Goal: Communication & Community: Answer question/provide support

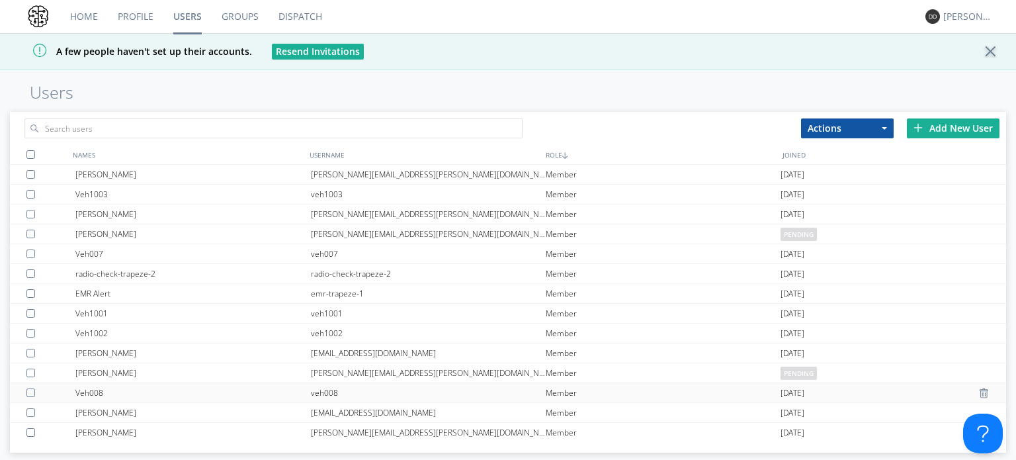
click at [114, 393] on div "Veh008" at bounding box center [192, 392] width 235 height 19
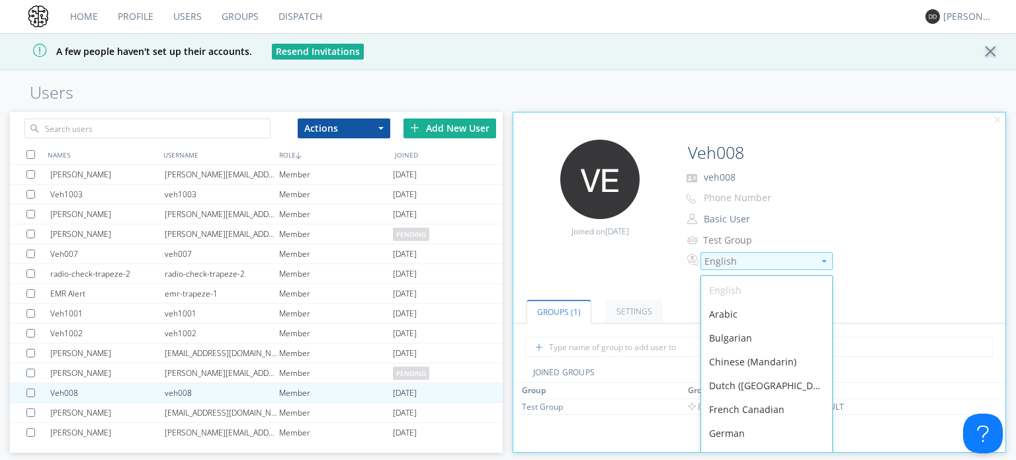
click at [715, 264] on div "English" at bounding box center [758, 261] width 109 height 13
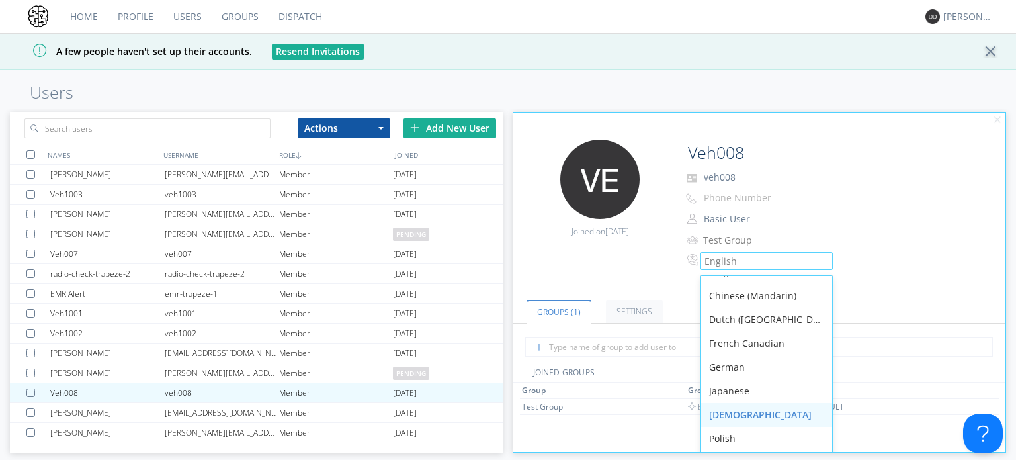
scroll to position [198, 0]
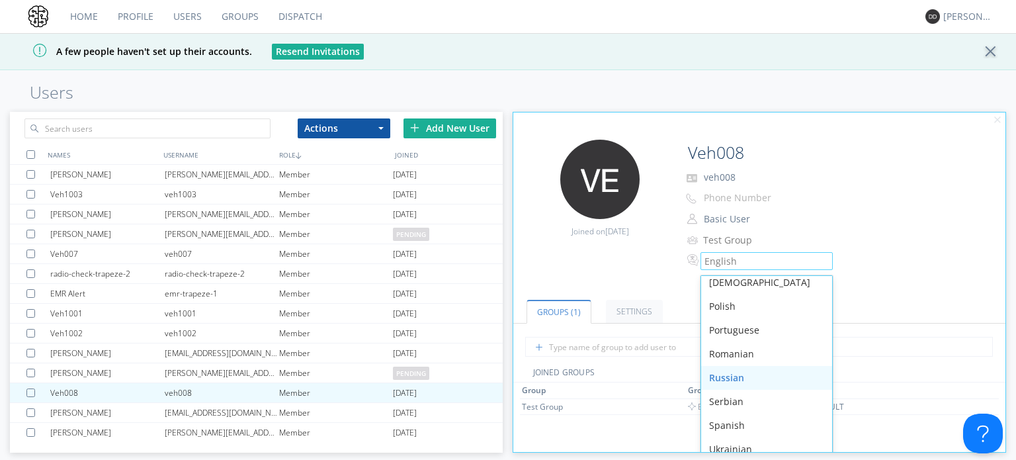
click at [741, 374] on div "Russian" at bounding box center [766, 378] width 131 height 24
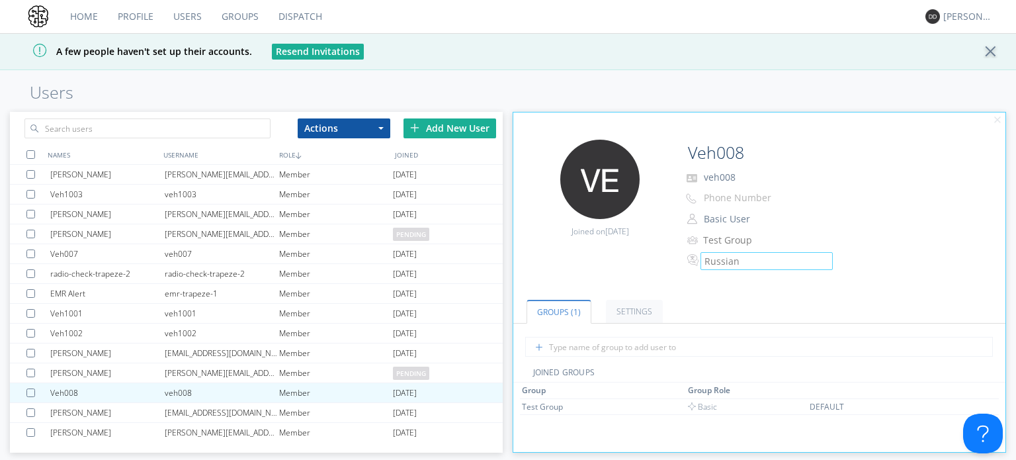
click at [299, 11] on link "Dispatch" at bounding box center [299, 16] width 63 height 33
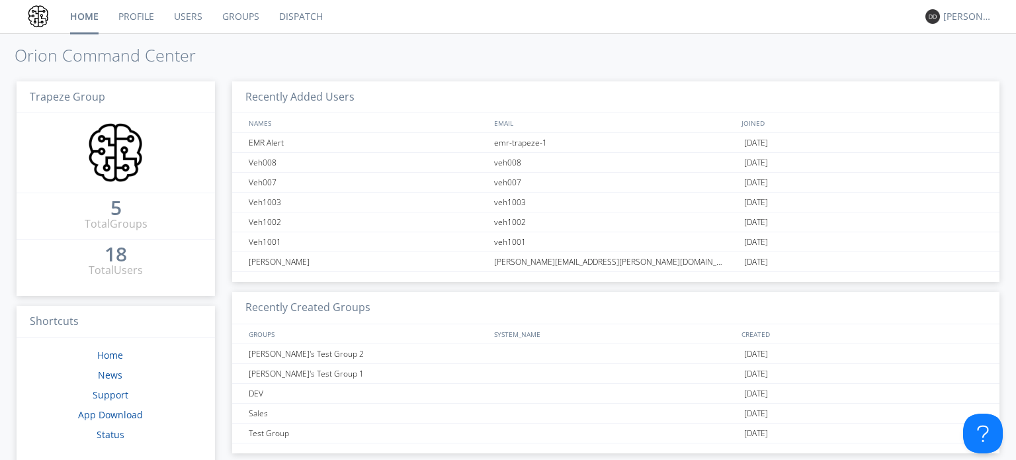
click at [138, 12] on link "Profile" at bounding box center [136, 16] width 56 height 33
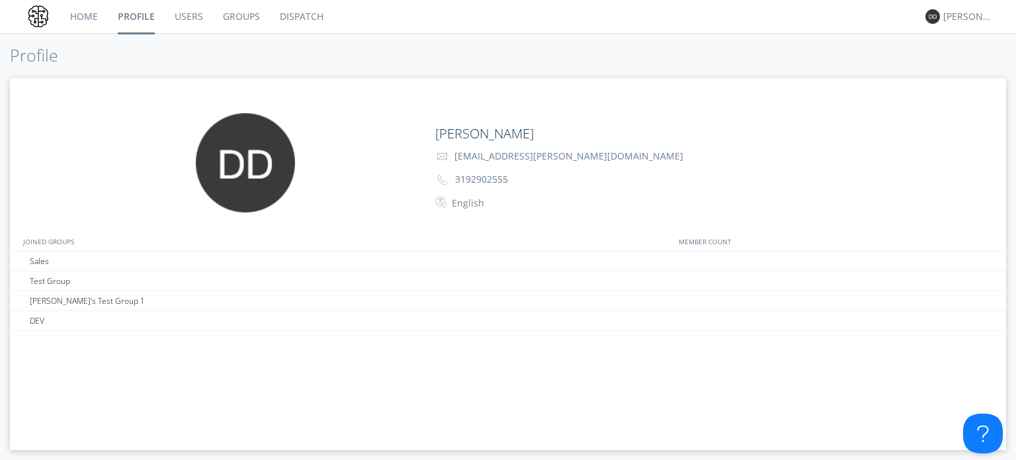
click at [190, 15] on link "Users" at bounding box center [189, 16] width 48 height 33
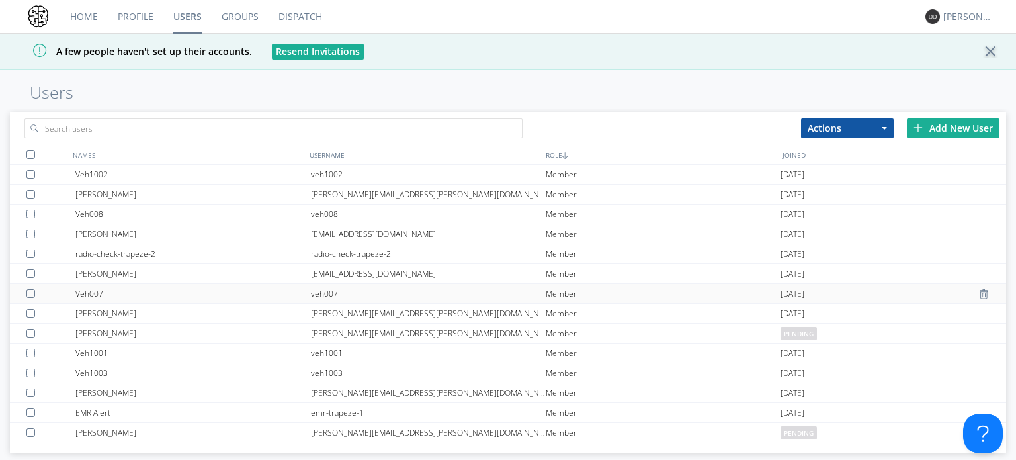
click at [91, 288] on div "Veh007" at bounding box center [192, 293] width 235 height 19
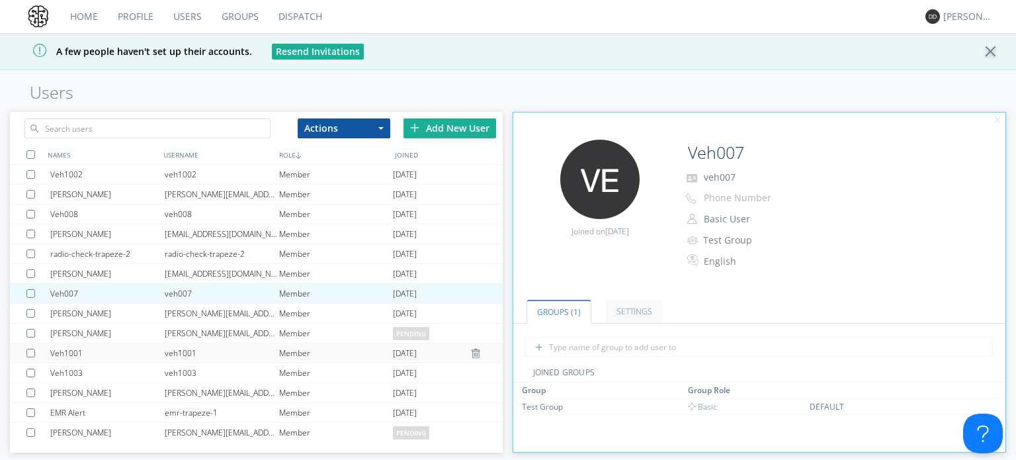
click at [85, 351] on div "Veh1001" at bounding box center [107, 352] width 114 height 19
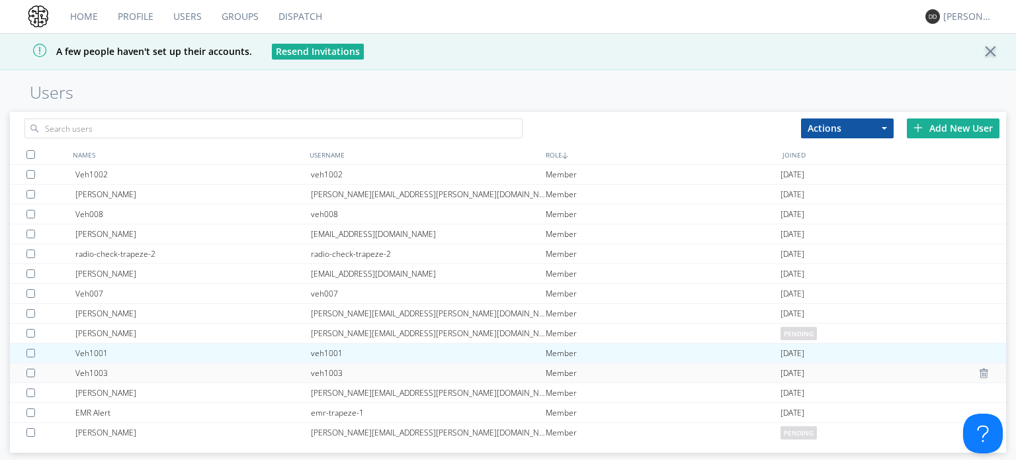
click at [87, 370] on div "Veh1003" at bounding box center [192, 372] width 235 height 19
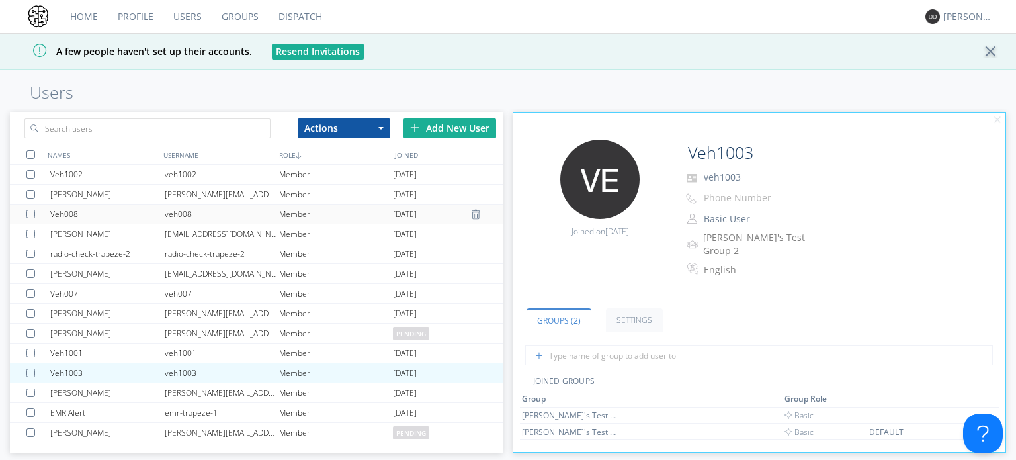
click at [61, 211] on div "Veh008" at bounding box center [107, 213] width 114 height 19
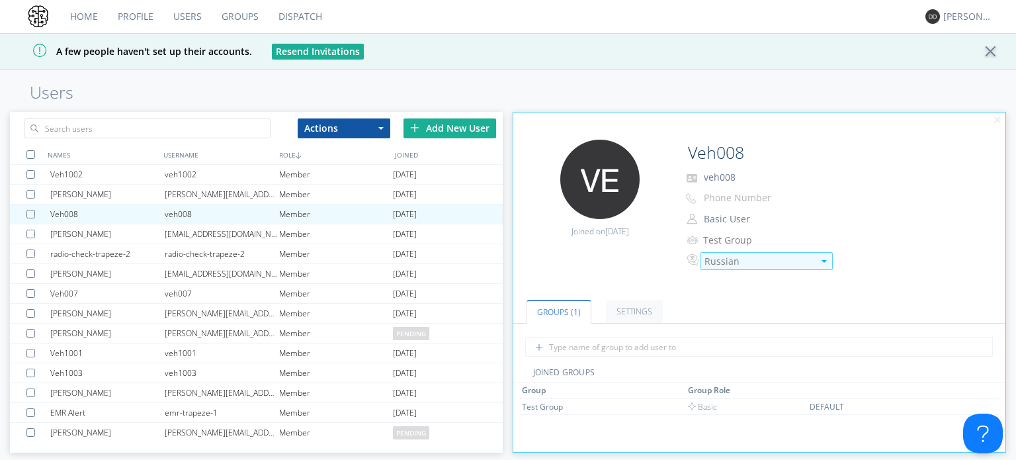
click at [729, 257] on div "Russian" at bounding box center [758, 261] width 109 height 13
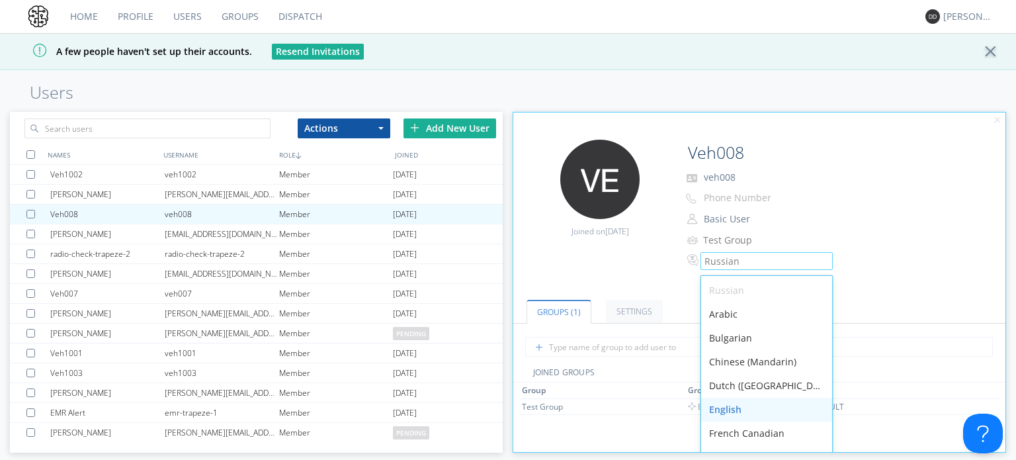
click at [735, 401] on div "English" at bounding box center [766, 409] width 131 height 24
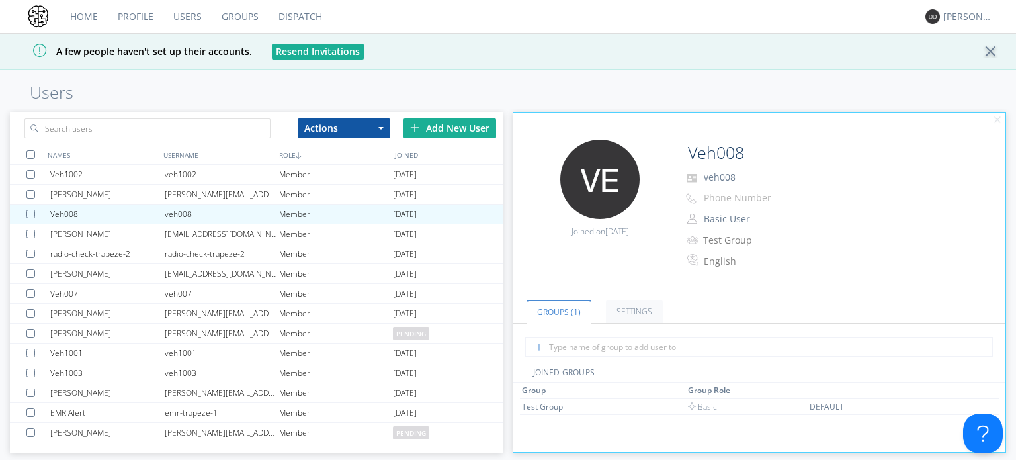
click at [668, 267] on div "Edit Avatar Joined on 2025-07-09 Veh008 veh008 Phone Number Basic User Manager …" at bounding box center [758, 211] width 505 height 157
click at [249, 13] on link "Groups" at bounding box center [240, 16] width 57 height 33
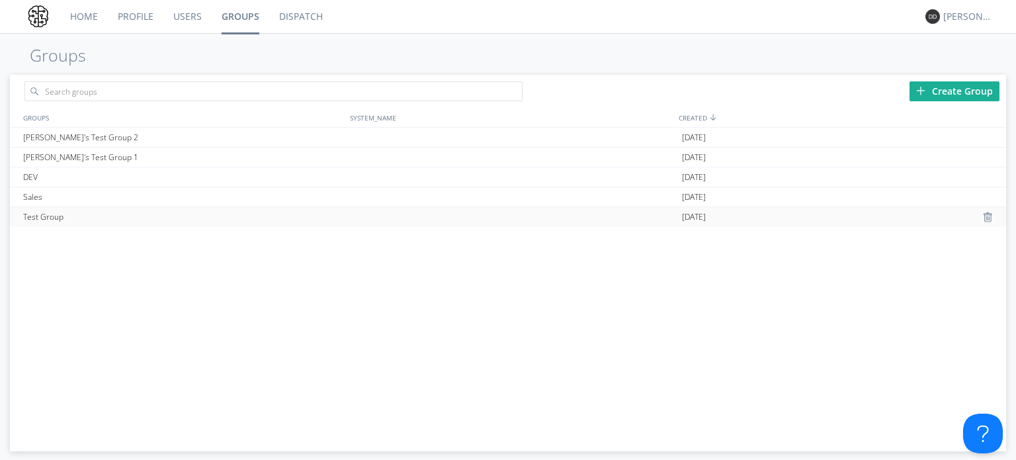
click at [72, 216] on div "Test Group" at bounding box center [183, 217] width 327 height 20
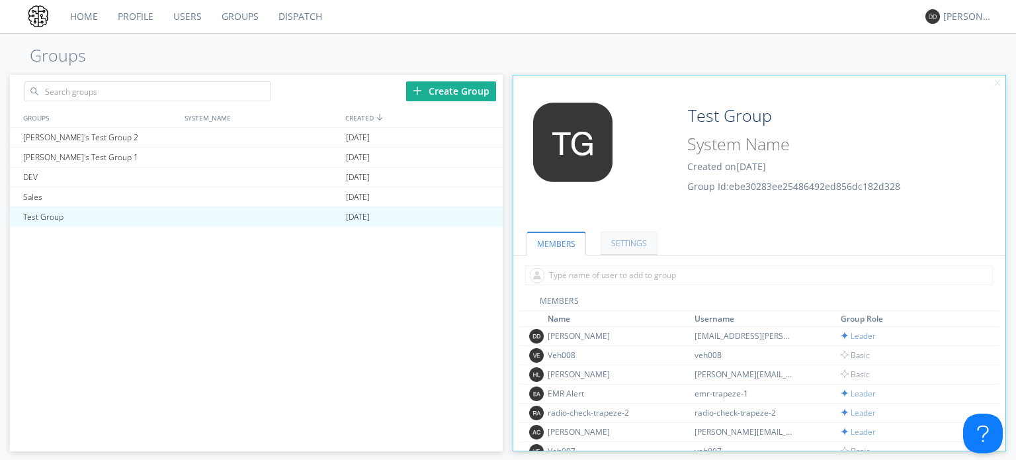
click at [618, 237] on link "SETTINGS" at bounding box center [628, 242] width 57 height 23
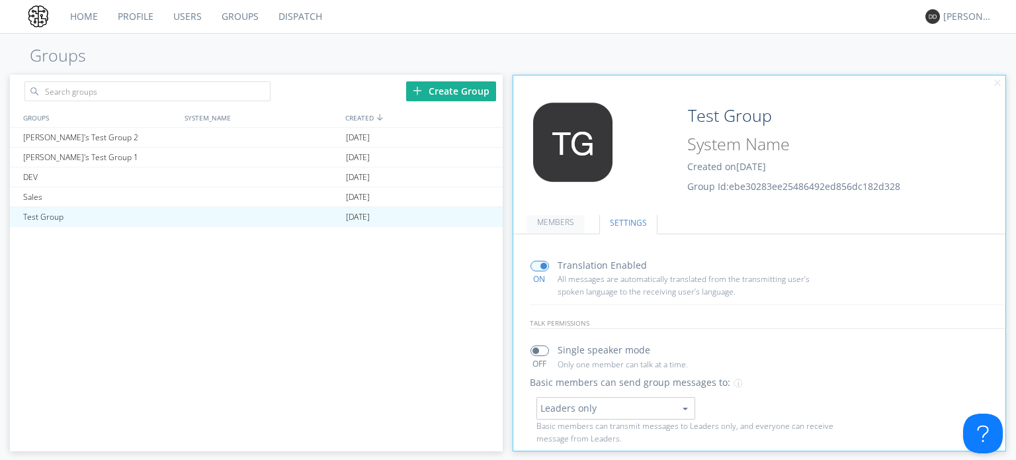
scroll to position [87, 0]
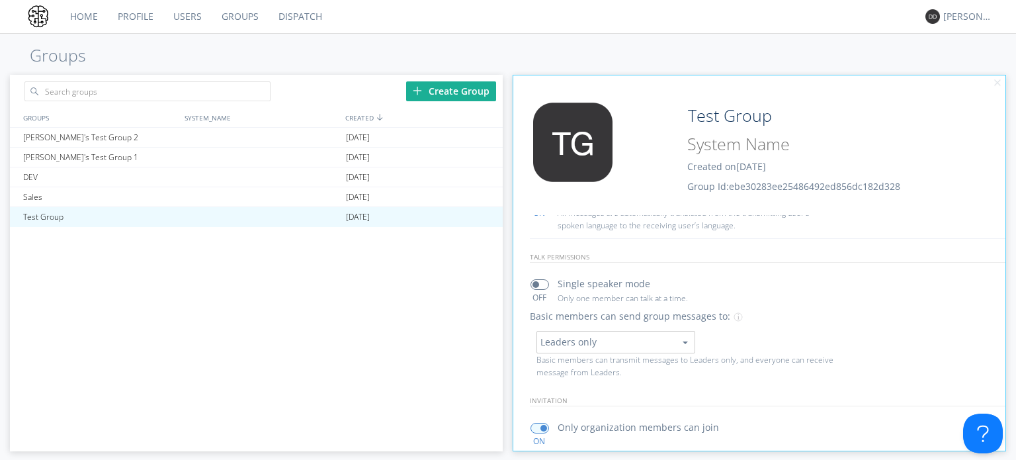
click at [315, 15] on link "Dispatch" at bounding box center [299, 16] width 63 height 33
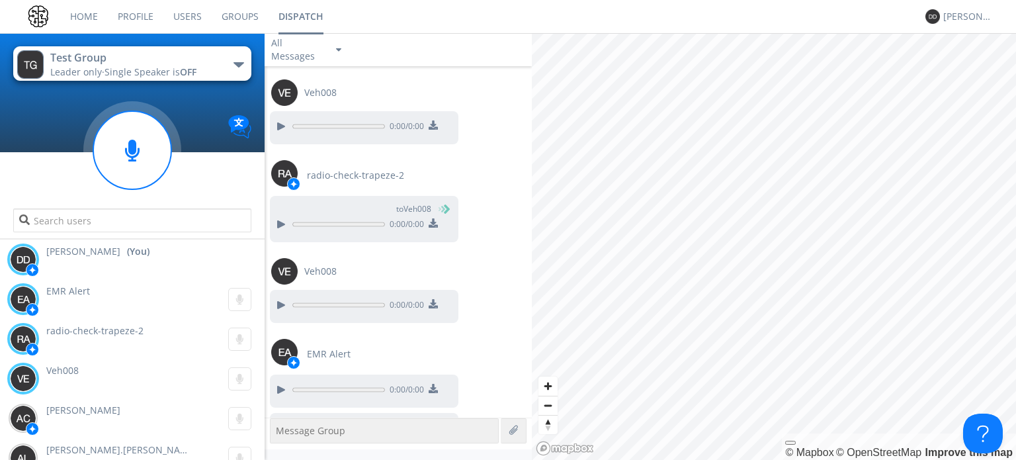
scroll to position [269, 0]
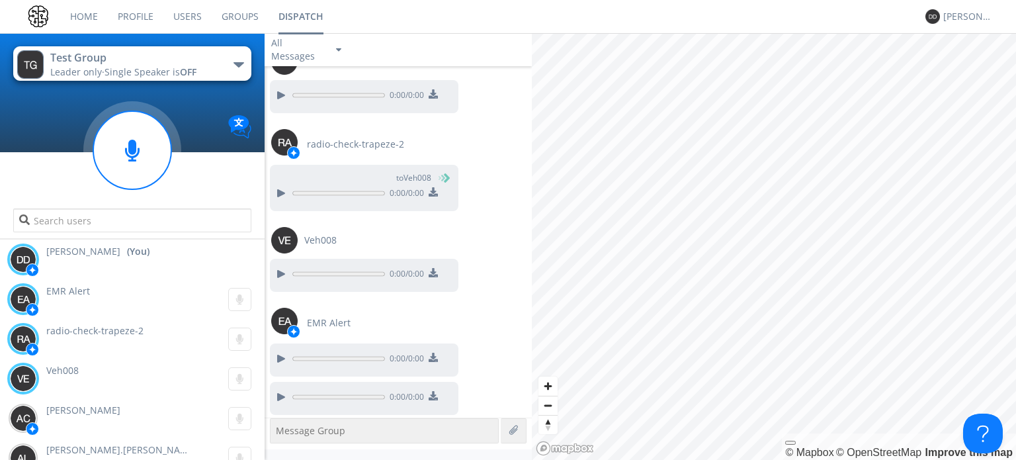
click at [419, 434] on textarea at bounding box center [384, 430] width 229 height 25
click at [409, 430] on textarea at bounding box center [384, 430] width 229 height 25
click at [506, 425] on div at bounding box center [514, 430] width 26 height 25
click at [505, 428] on div at bounding box center [514, 430] width 26 height 25
click at [439, 432] on textarea at bounding box center [384, 430] width 229 height 25
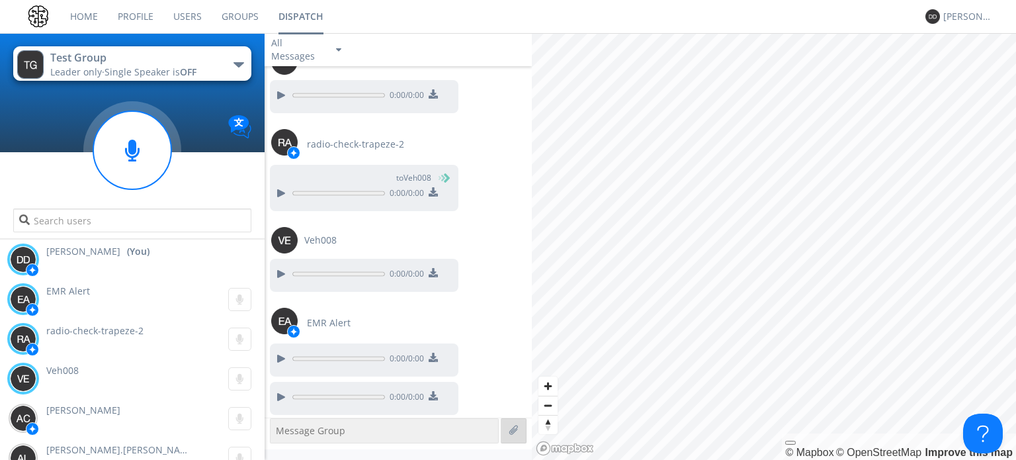
click at [509, 427] on label at bounding box center [514, 430] width 12 height 12
click at [0, 0] on input "file" at bounding box center [0, 0] width 0 height 0
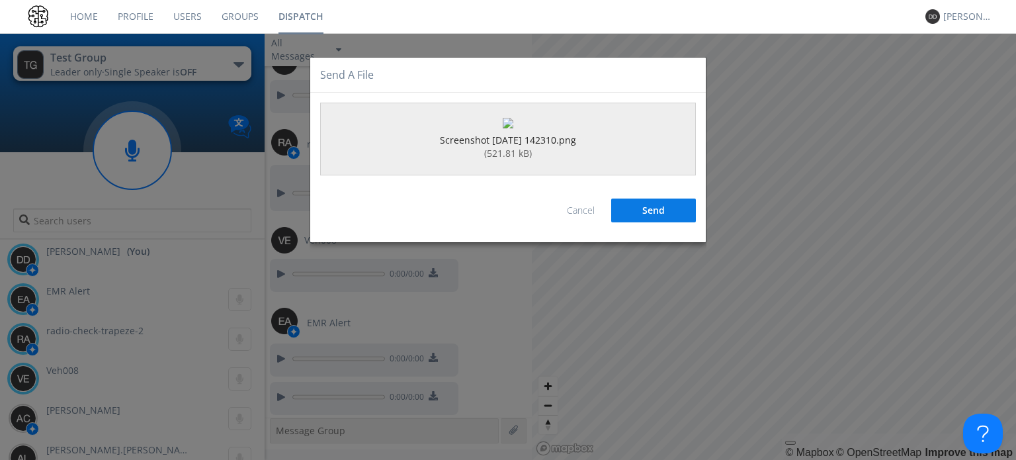
click at [636, 222] on button "Send" at bounding box center [653, 210] width 85 height 24
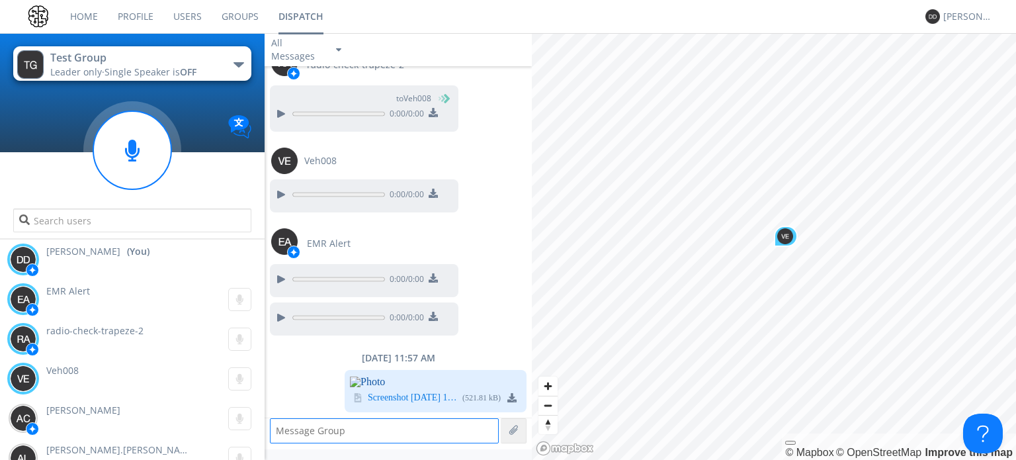
scroll to position [529, 0]
